Goal: Information Seeking & Learning: Learn about a topic

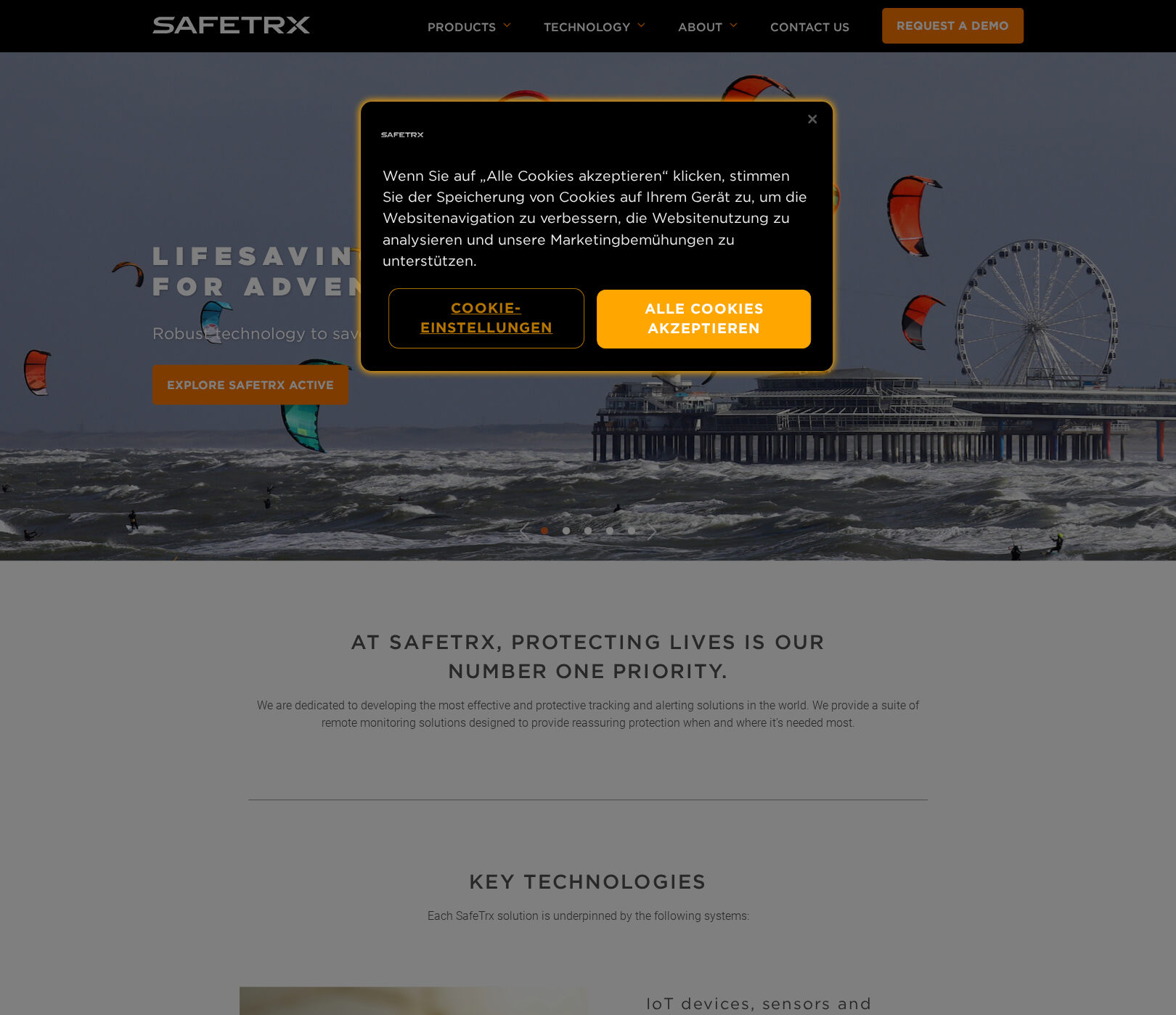
click at [491, 326] on button "Cookie-Einstellungen" at bounding box center [486, 318] width 193 height 58
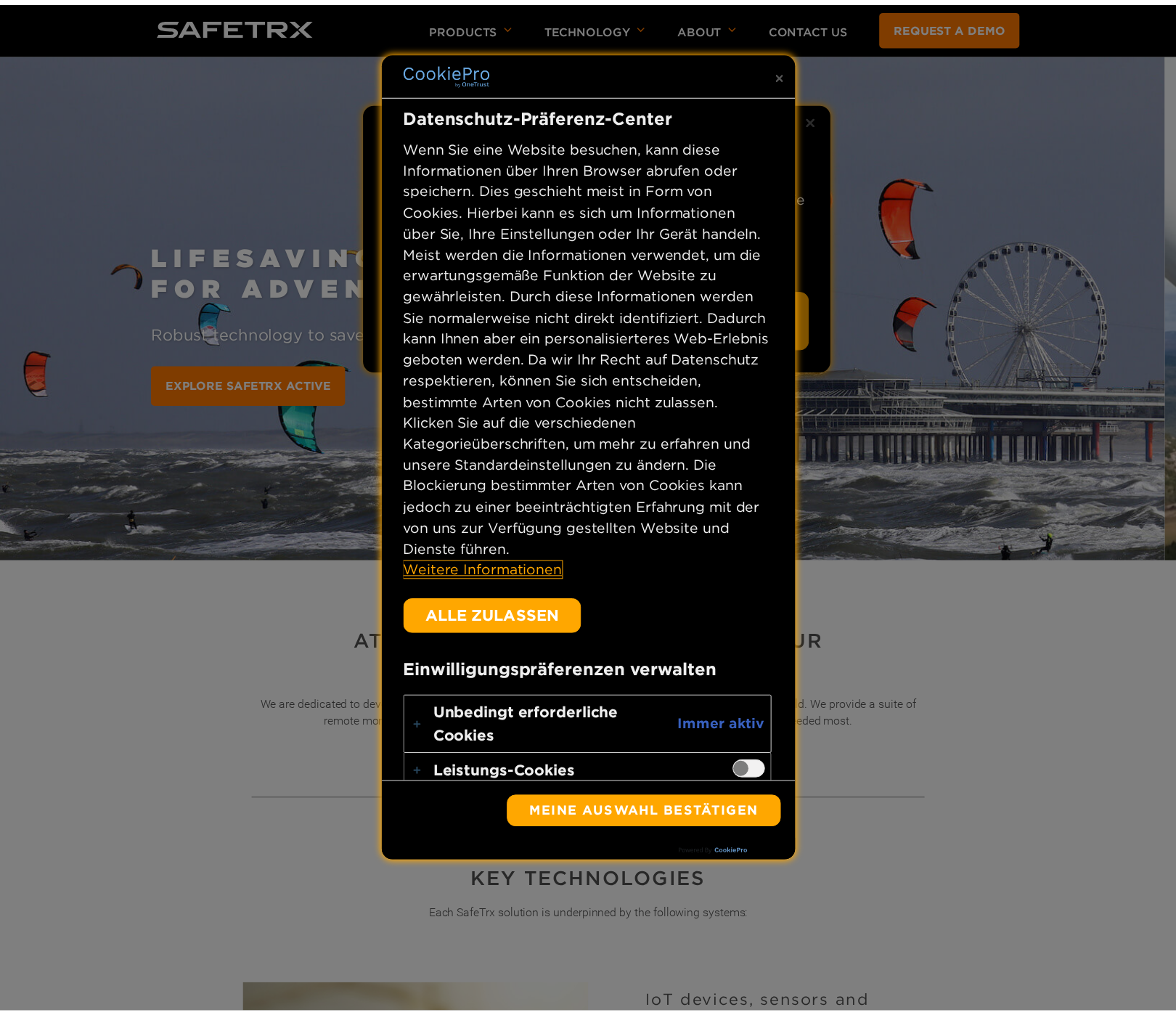
scroll to position [76, 0]
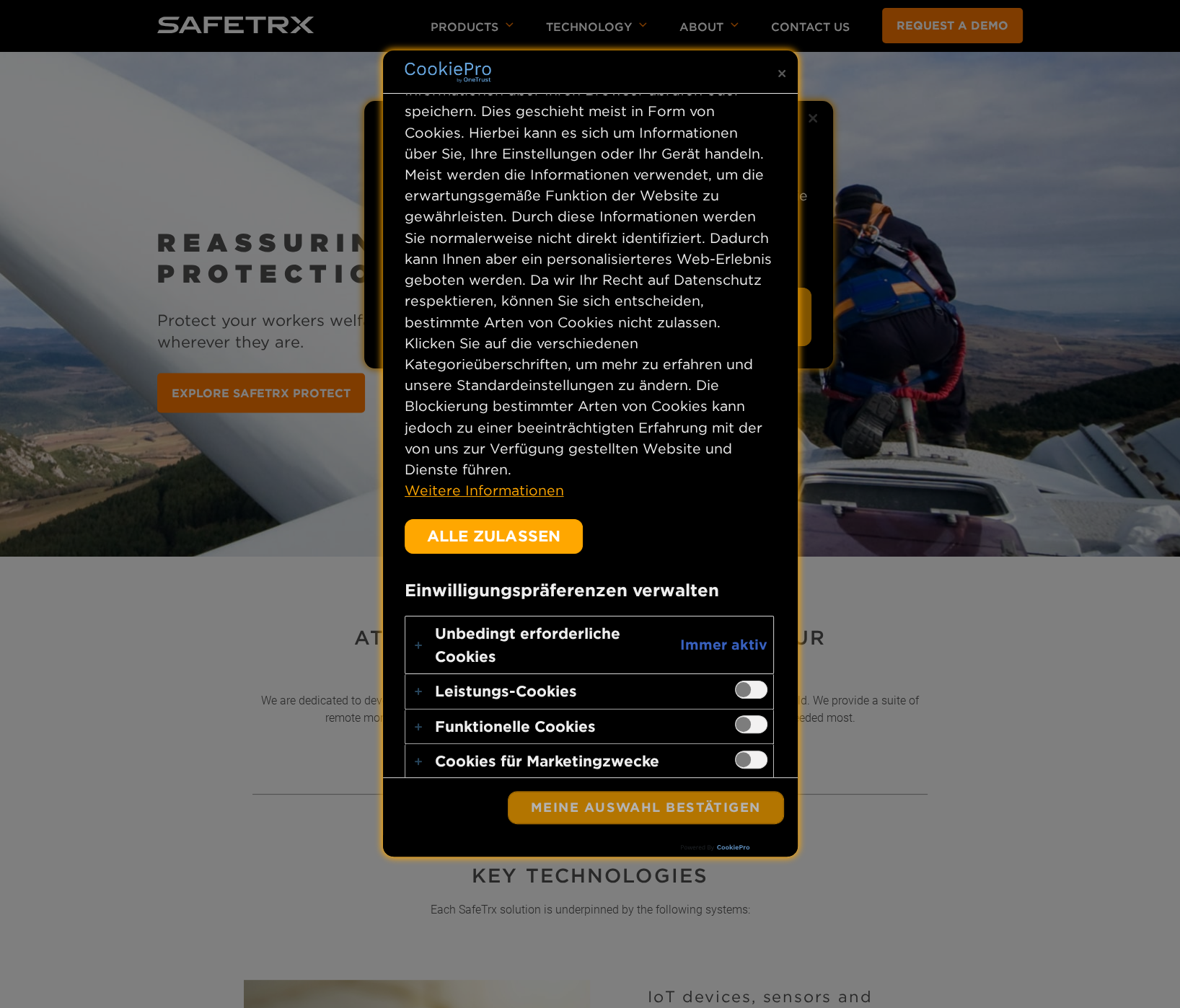
click at [658, 801] on button "Meine Auswahl bestätigen" at bounding box center [646, 807] width 275 height 32
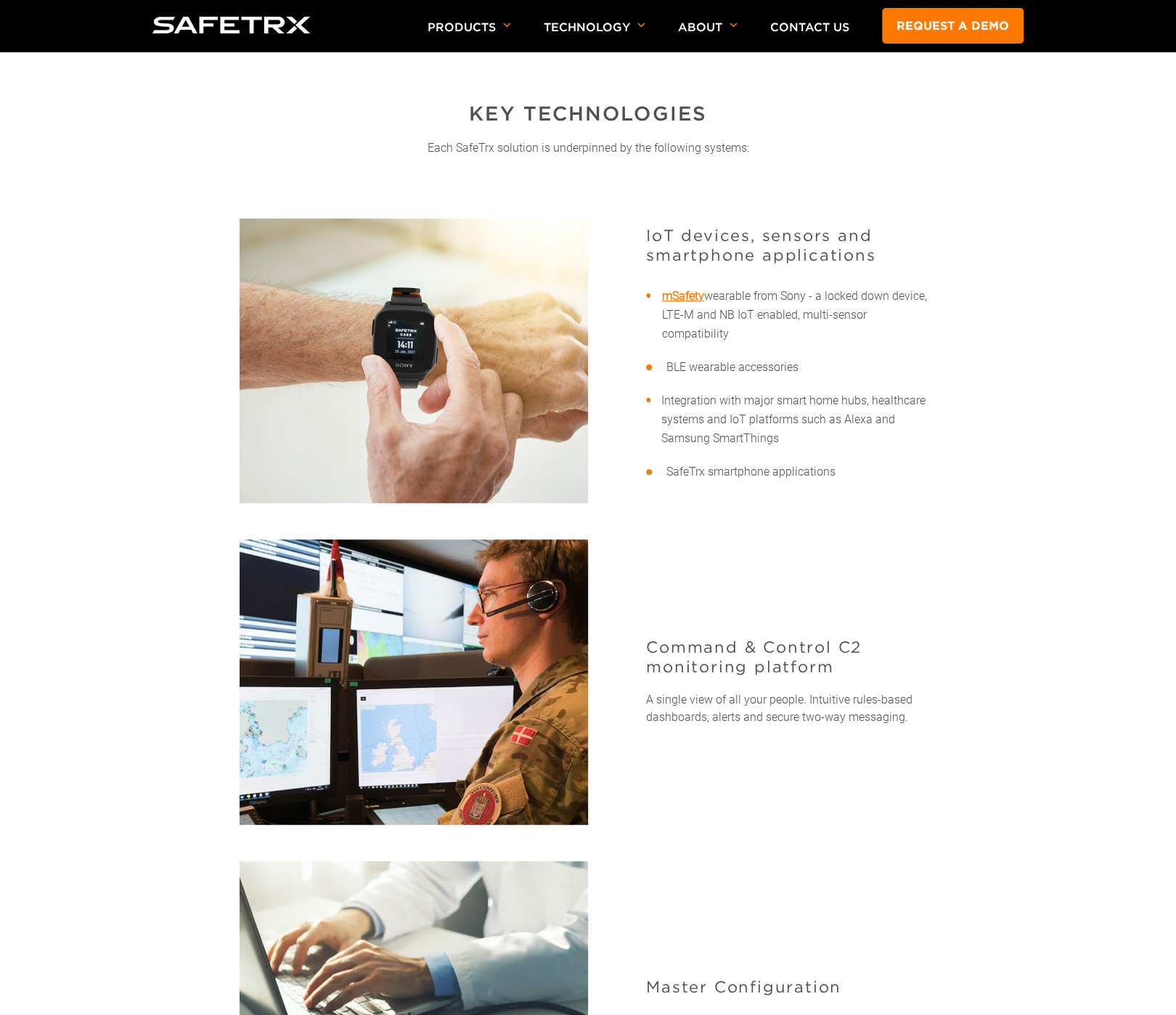
scroll to position [687, 0]
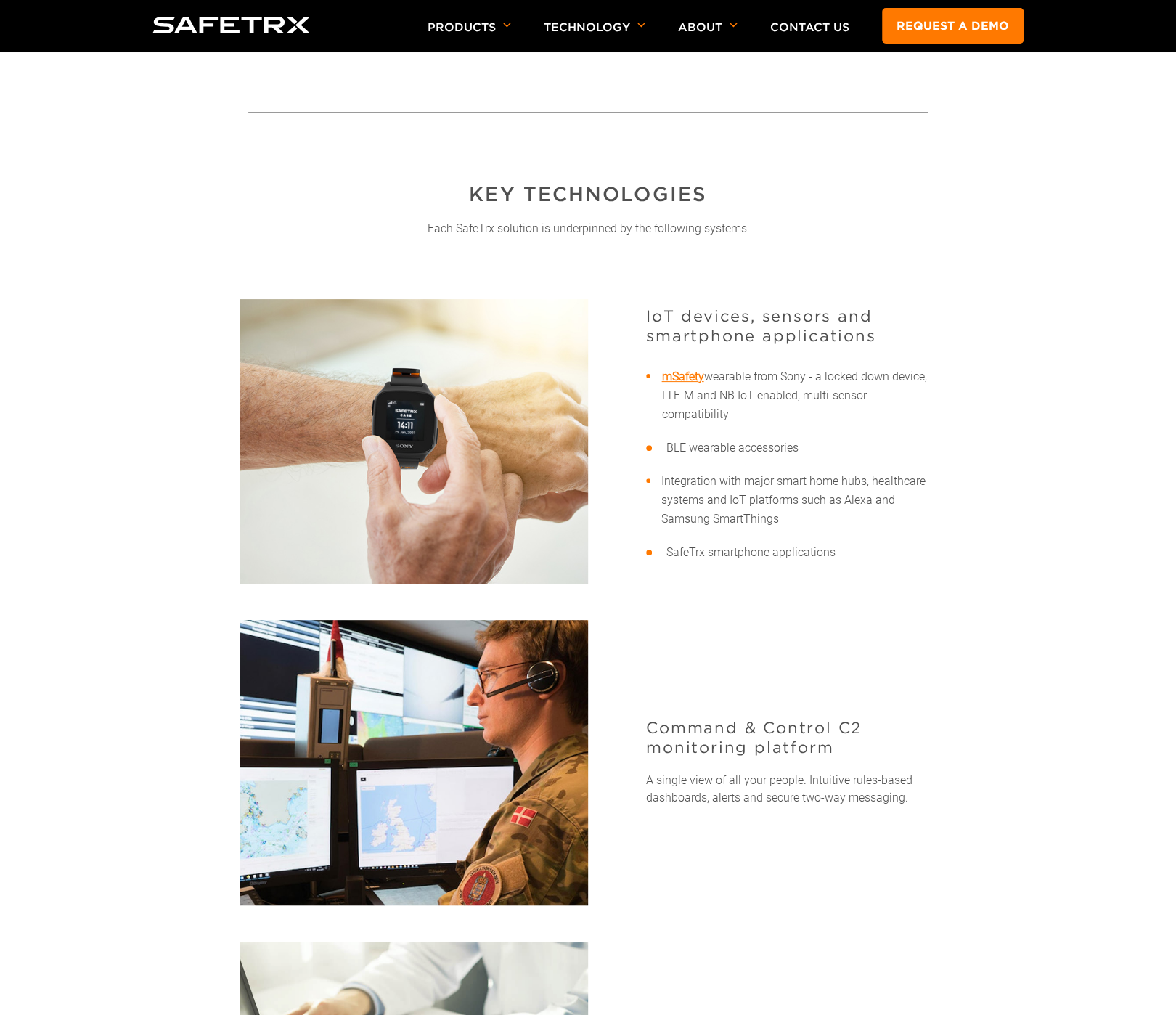
click at [753, 446] on li "BLE wearable accessories" at bounding box center [788, 447] width 284 height 19
drag, startPoint x: 753, startPoint y: 446, endPoint x: 738, endPoint y: 315, distance: 131.9
click at [738, 315] on h3 "IoT devices, sensors and smartphone applications" at bounding box center [788, 326] width 284 height 39
click at [468, 383] on img at bounding box center [414, 441] width 349 height 284
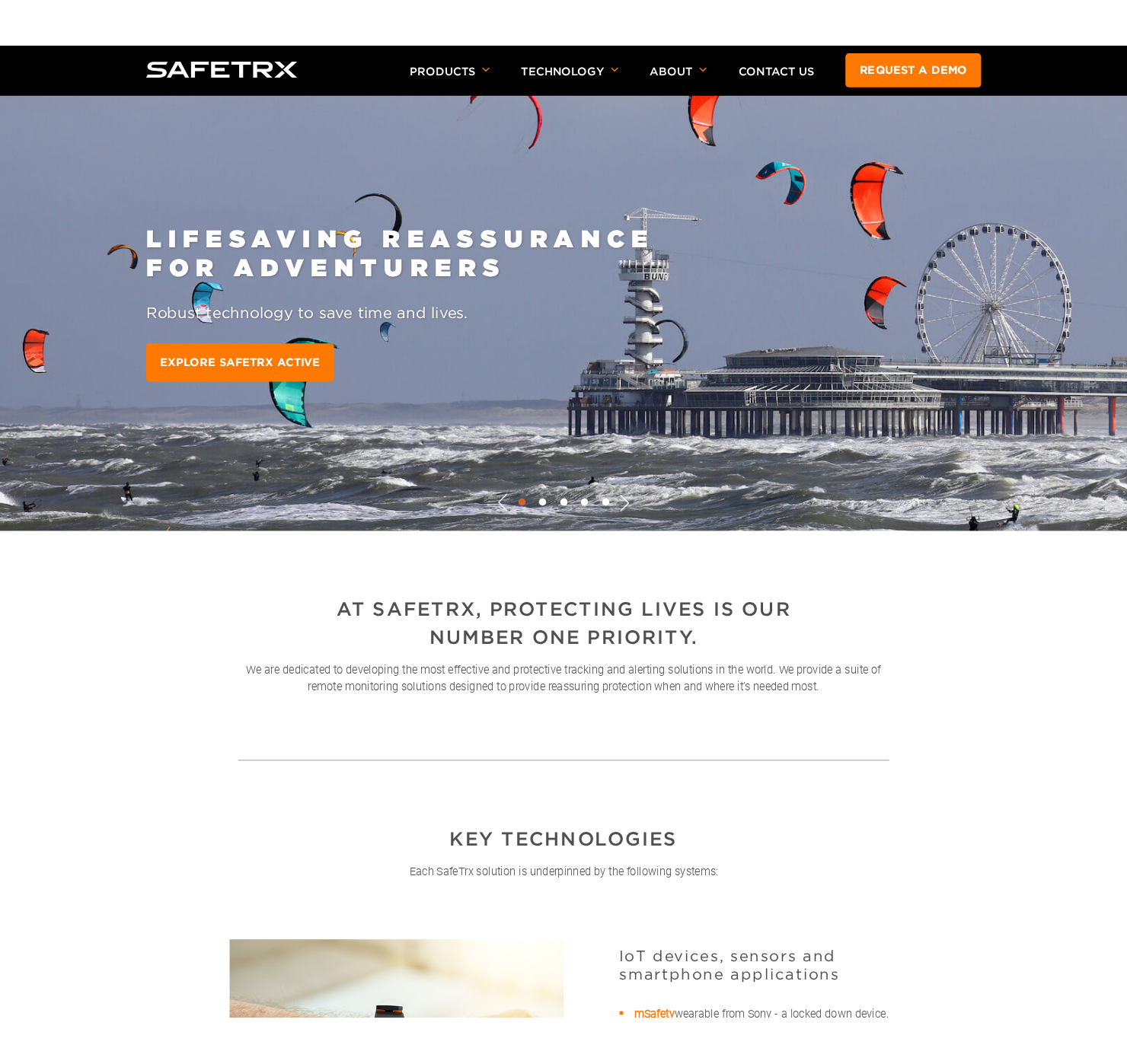
scroll to position [0, 0]
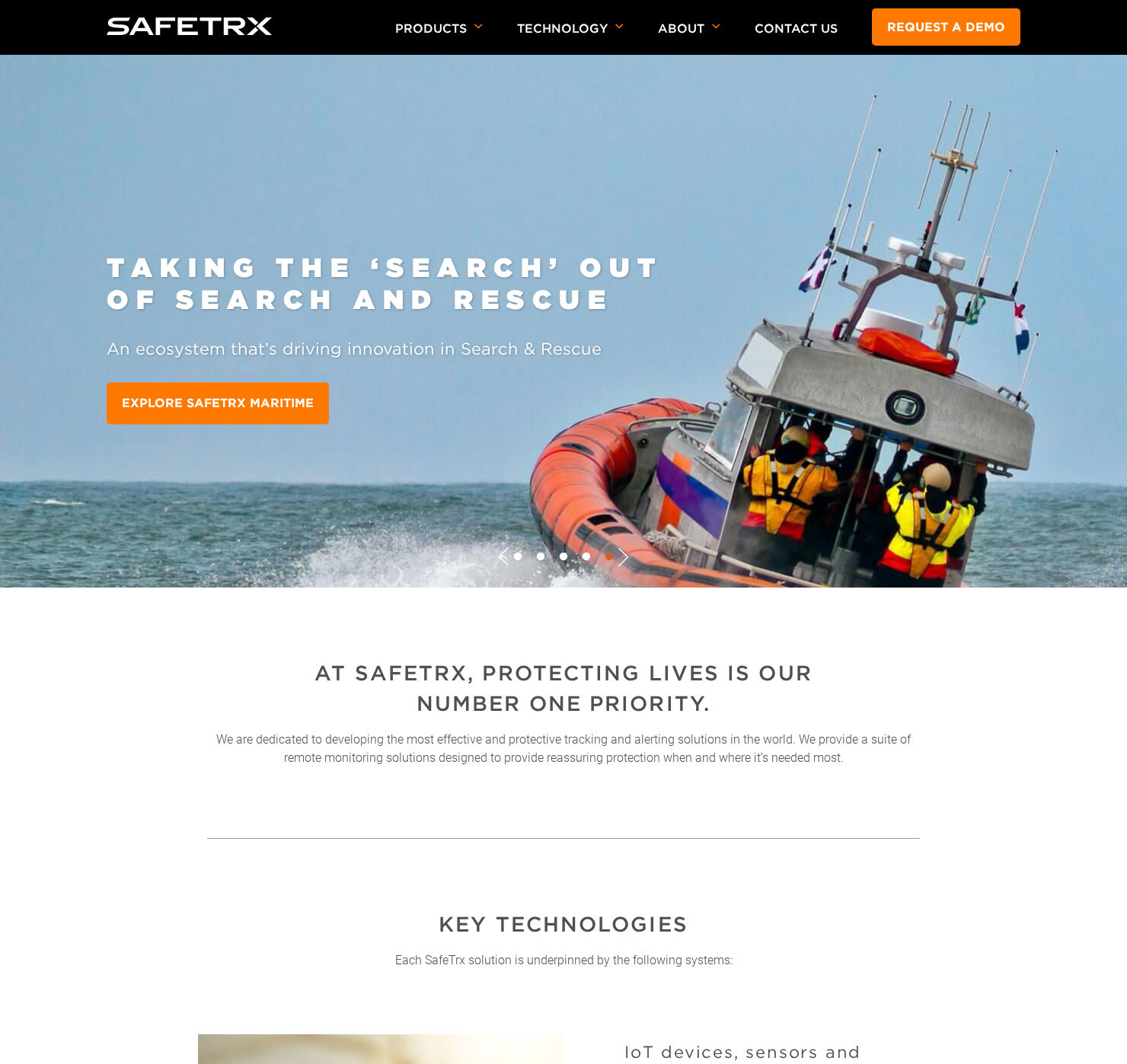
click at [768, 706] on h1 "AT SAFETRX, PROTECTING LIVES IS OUR NUMBER ONE PRIORITY." at bounding box center [563, 689] width 503 height 61
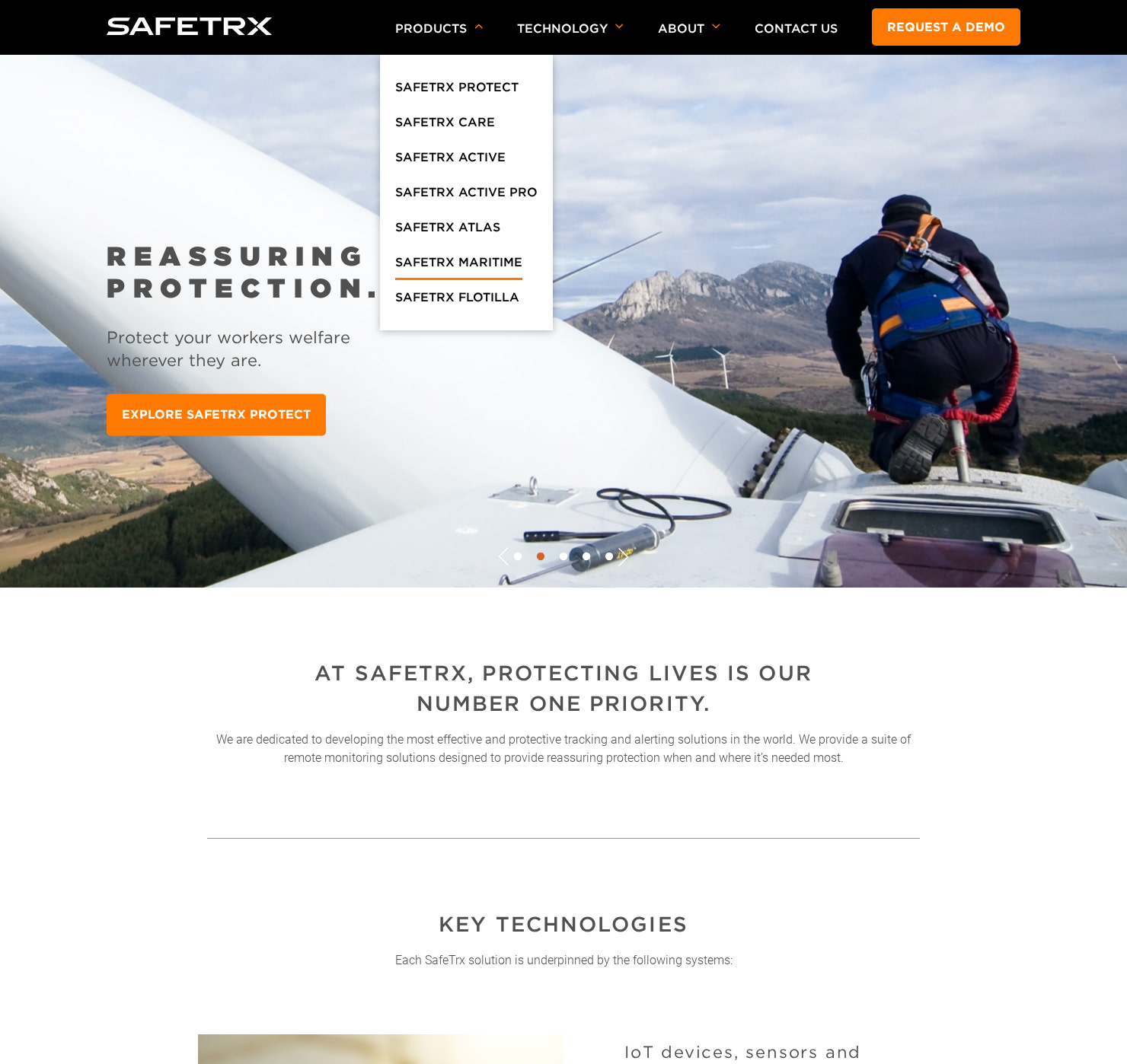
click at [500, 263] on link "SafeTrx Maritime" at bounding box center [459, 266] width 127 height 27
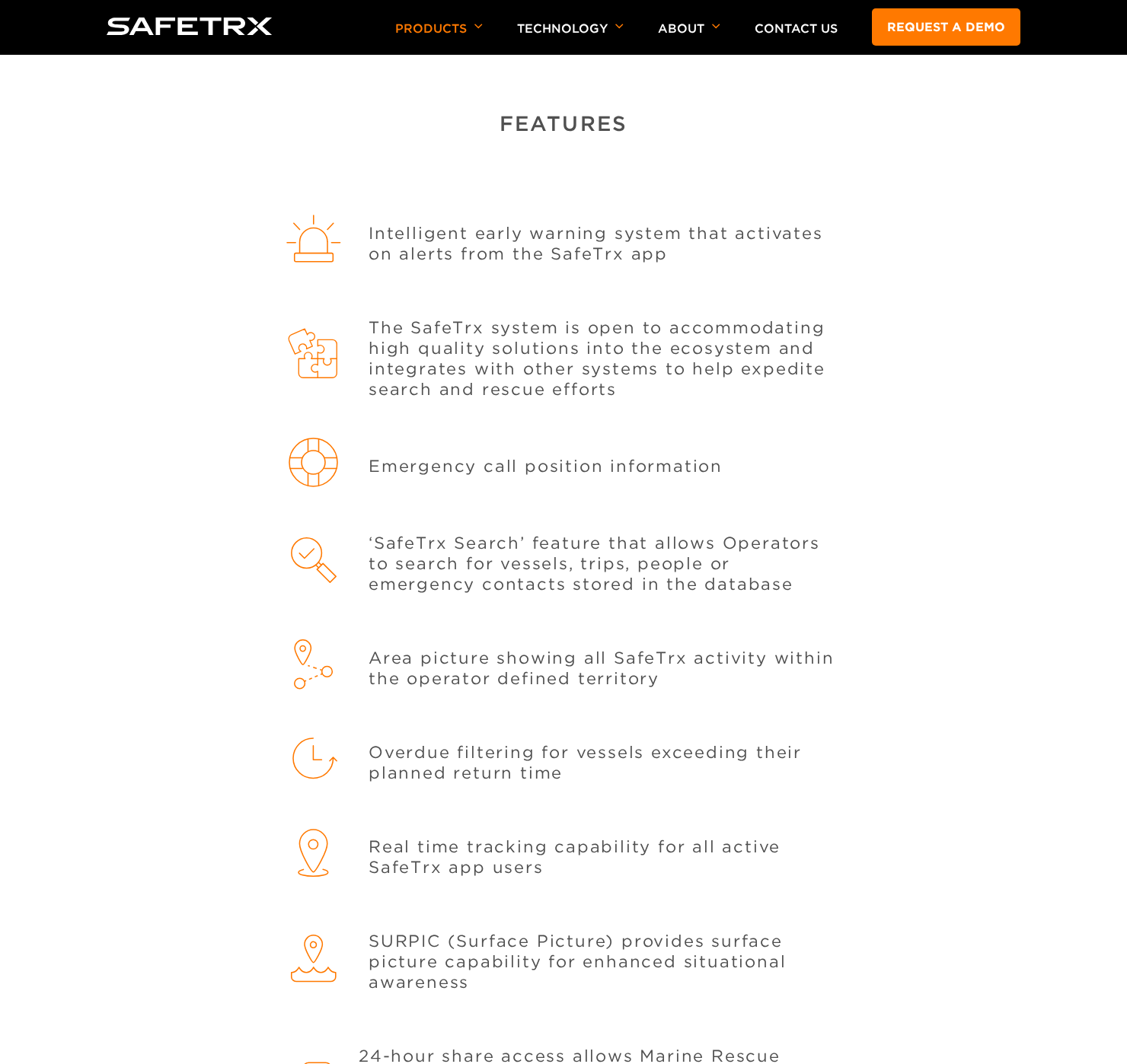
scroll to position [1441, 0]
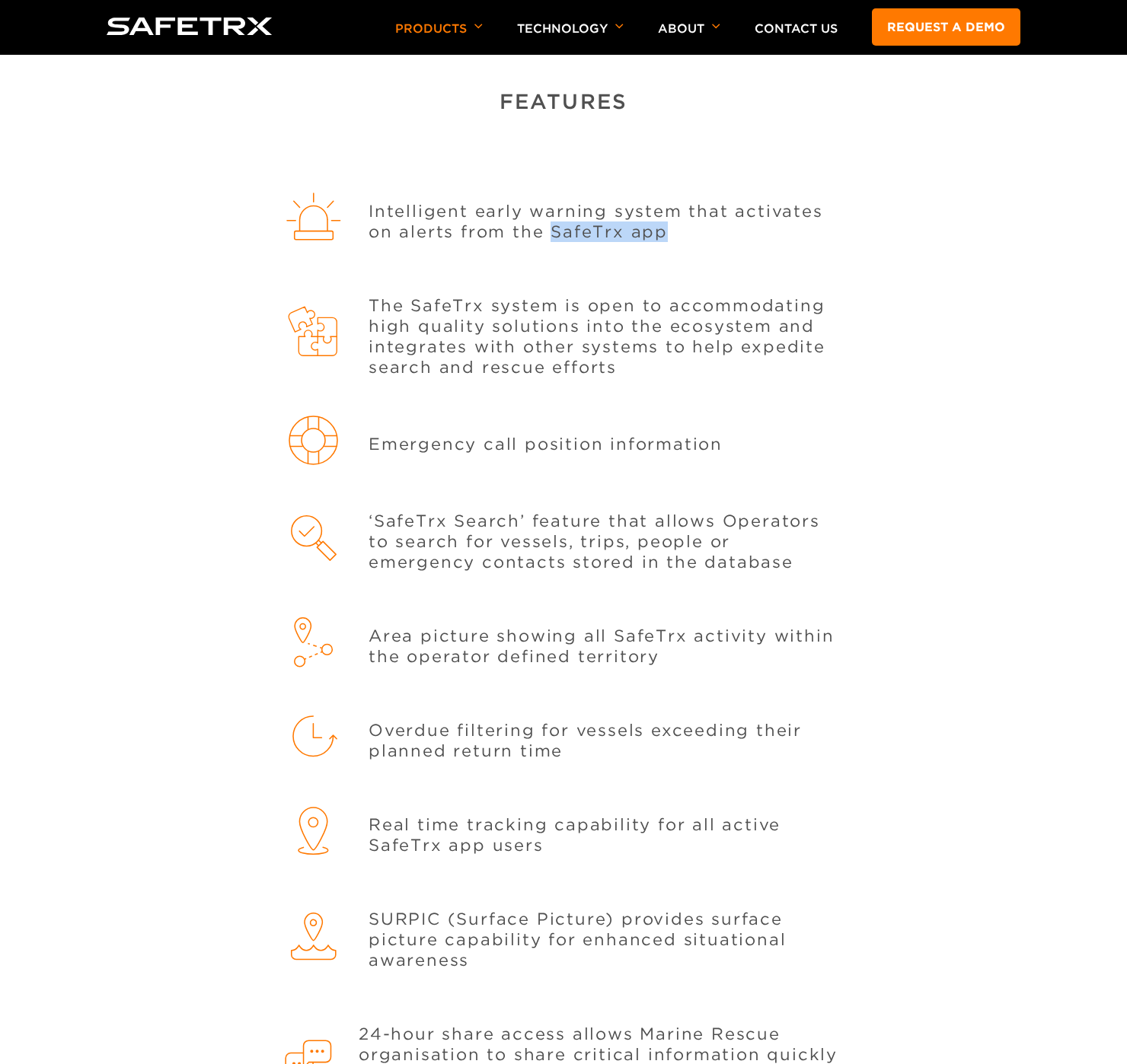
drag, startPoint x: 667, startPoint y: 229, endPoint x: 551, endPoint y: 220, distance: 116.3
click at [551, 220] on p "Intelligent early warning system that activates on alerts from the SafeTrx app" at bounding box center [605, 221] width 474 height 41
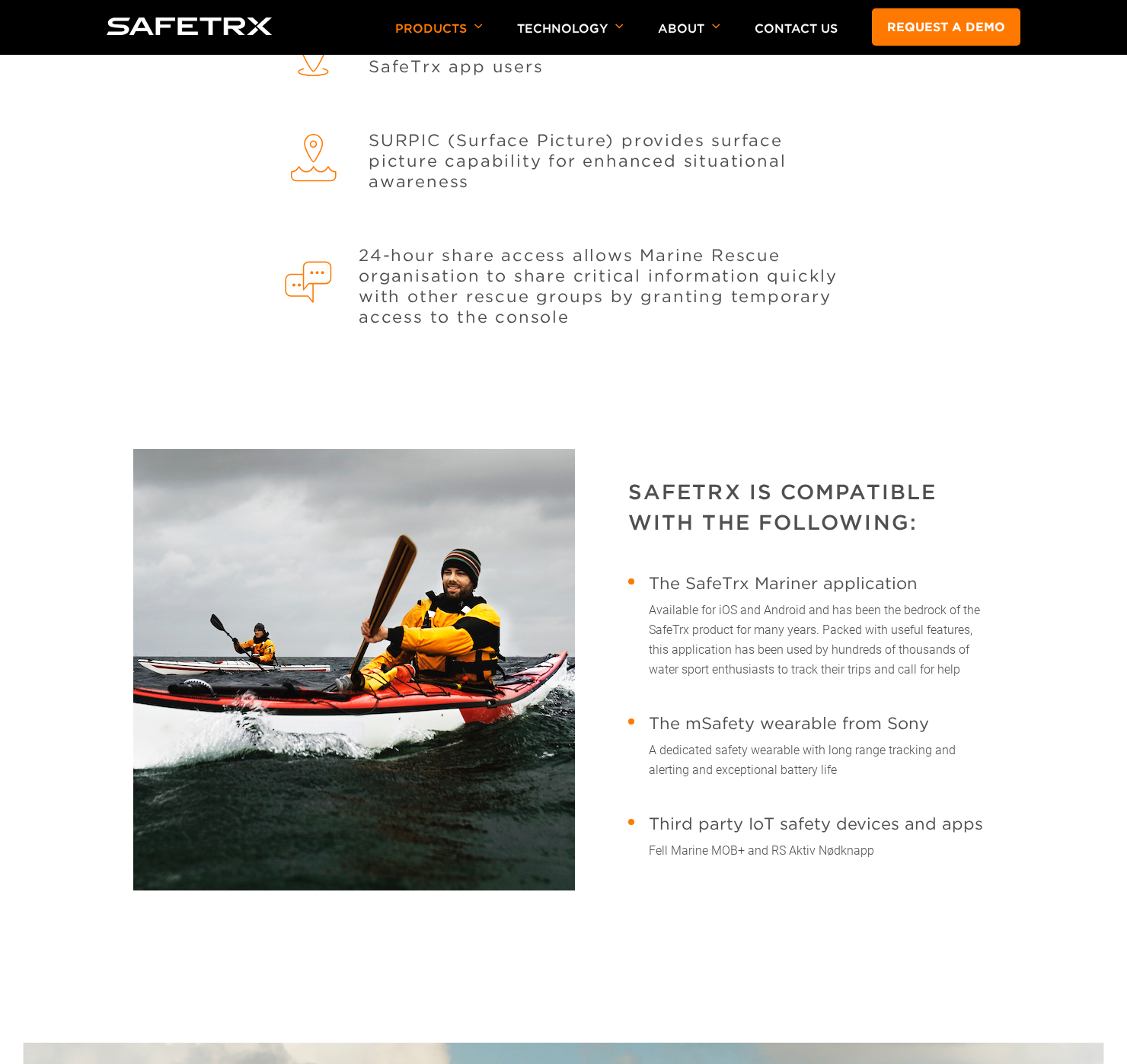
scroll to position [2297, 0]
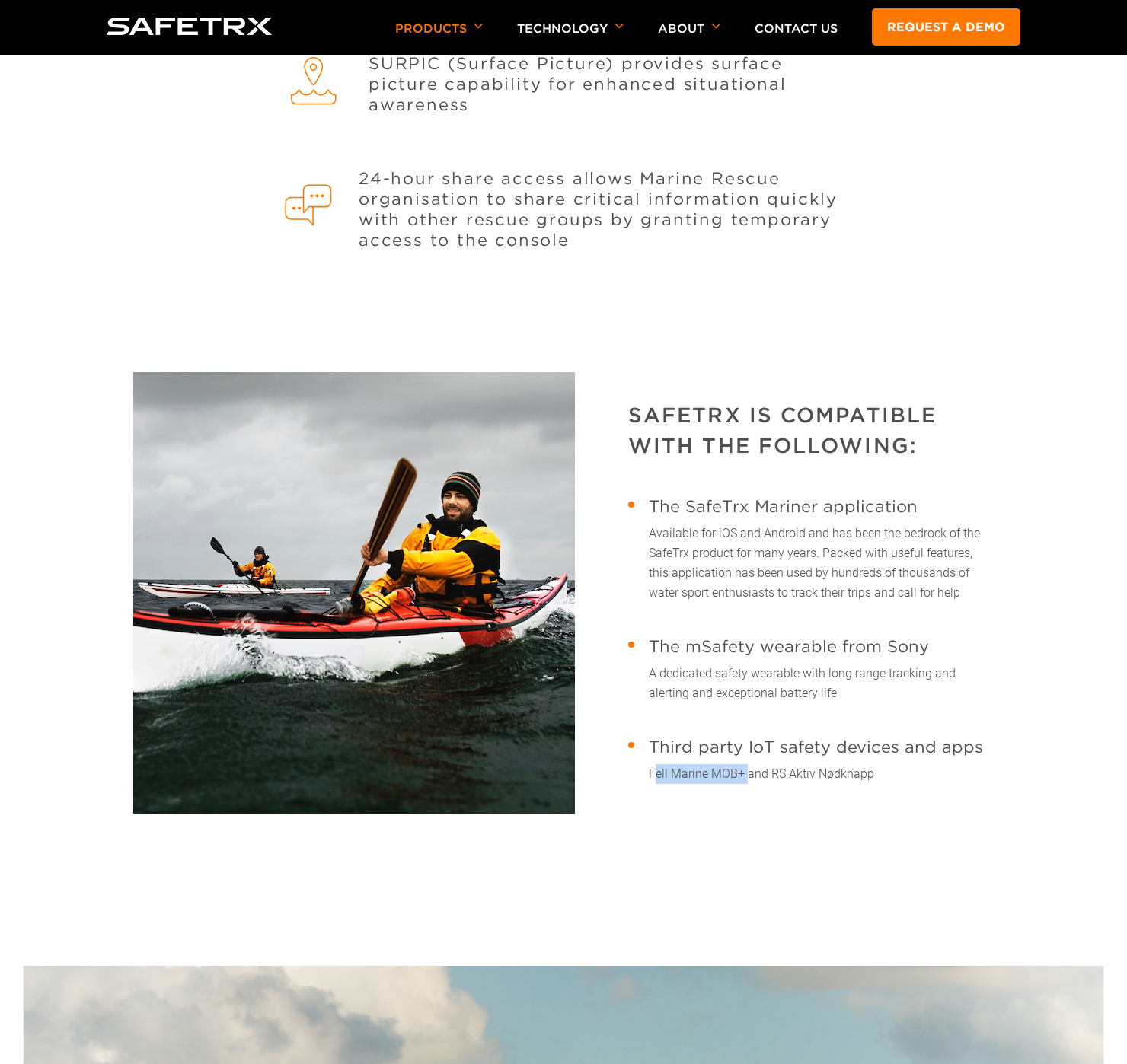
drag, startPoint x: 744, startPoint y: 772, endPoint x: 646, endPoint y: 783, distance: 98.6
click at [646, 783] on li "Third party IoT safety devices and apps Fell Marine MOB+ and RS Aktiv Nødknapp" at bounding box center [811, 760] width 365 height 71
drag, startPoint x: 646, startPoint y: 783, endPoint x: 711, endPoint y: 770, distance: 66.3
copy p "Fell Marine MOB+"
